Goal: Find specific page/section: Find specific page/section

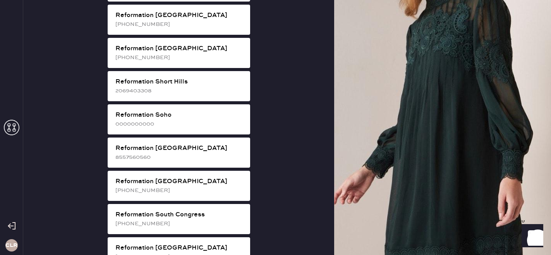
scroll to position [1450, 0]
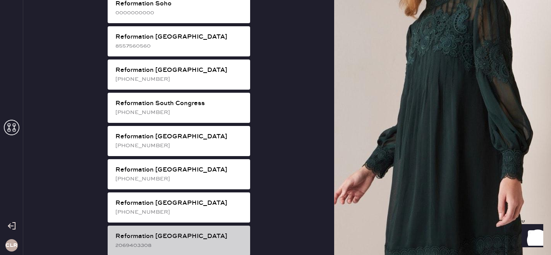
click at [146, 241] on div "2069403308" at bounding box center [179, 245] width 128 height 9
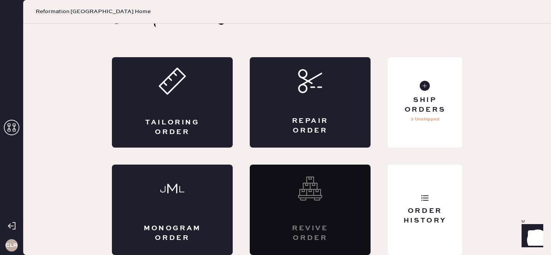
scroll to position [25, 0]
click at [419, 182] on div "Order History" at bounding box center [424, 210] width 75 height 91
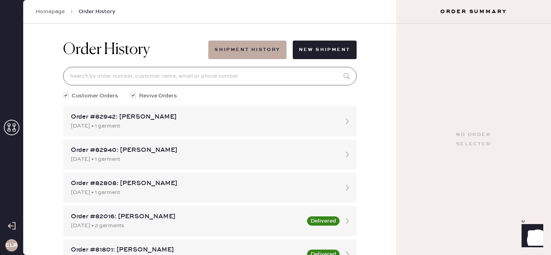
click at [136, 75] on input at bounding box center [209, 76] width 293 height 19
paste input "[EMAIL_ADDRESS][DOMAIN_NAME]"
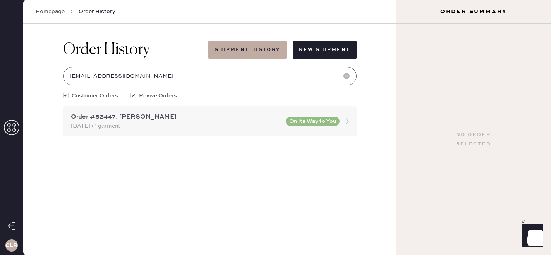
type input "[EMAIL_ADDRESS][DOMAIN_NAME]"
click at [144, 125] on div "[DATE] • 1 garment" at bounding box center [176, 126] width 210 height 9
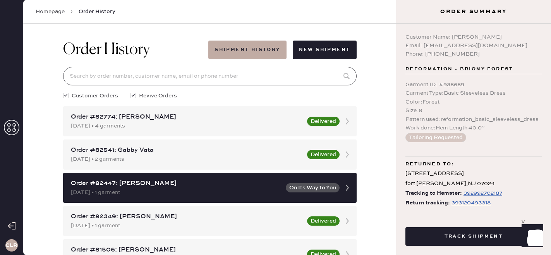
click at [132, 80] on input at bounding box center [209, 76] width 293 height 19
paste input "[EMAIL_ADDRESS][DOMAIN_NAME]"
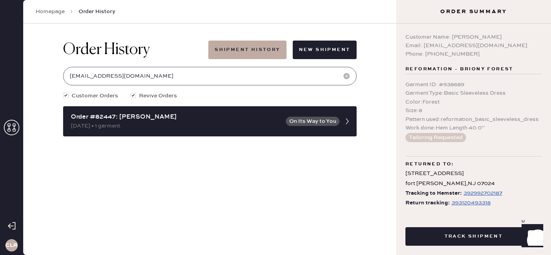
type input "[EMAIL_ADDRESS][DOMAIN_NAME]"
copy div "[PERSON_NAME]"
drag, startPoint x: 452, startPoint y: 36, endPoint x: 524, endPoint y: 35, distance: 71.6
click at [524, 35] on div "Customer Name: [PERSON_NAME]" at bounding box center [473, 37] width 136 height 9
copy div "[EMAIL_ADDRESS][DOMAIN_NAME]"
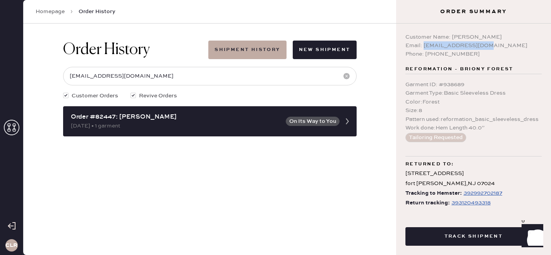
drag, startPoint x: 423, startPoint y: 45, endPoint x: 541, endPoint y: 44, distance: 118.0
click at [543, 45] on div "Customer Name: [PERSON_NAME] Email: [EMAIL_ADDRESS][DOMAIN_NAME] Phone: [PHONE_…" at bounding box center [473, 118] width 155 height 188
